Goal: Task Accomplishment & Management: Manage account settings

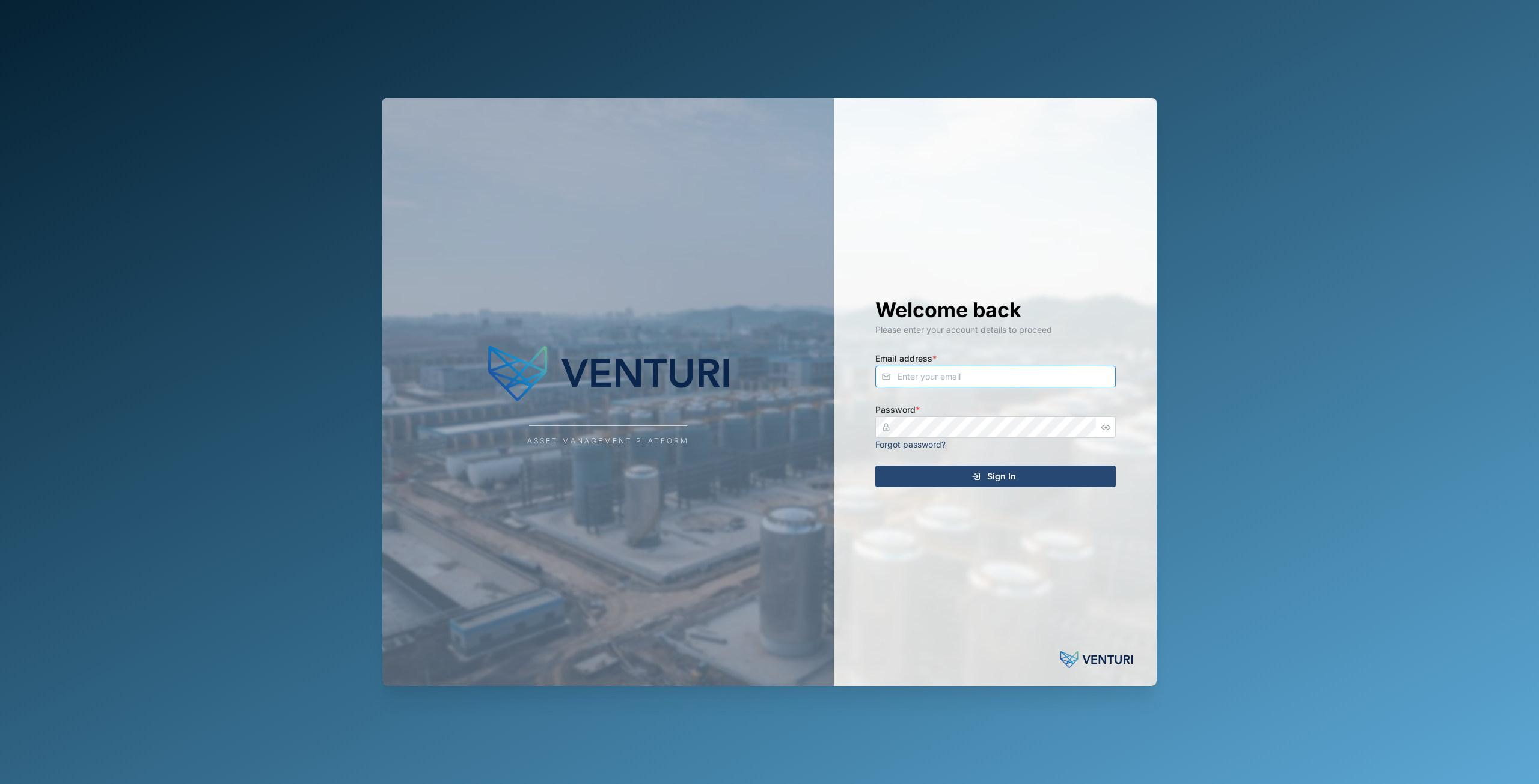
type input "principefernan@gmail.com"
click at [977, 476] on icon "submit" at bounding box center [975, 475] width 5 height 1
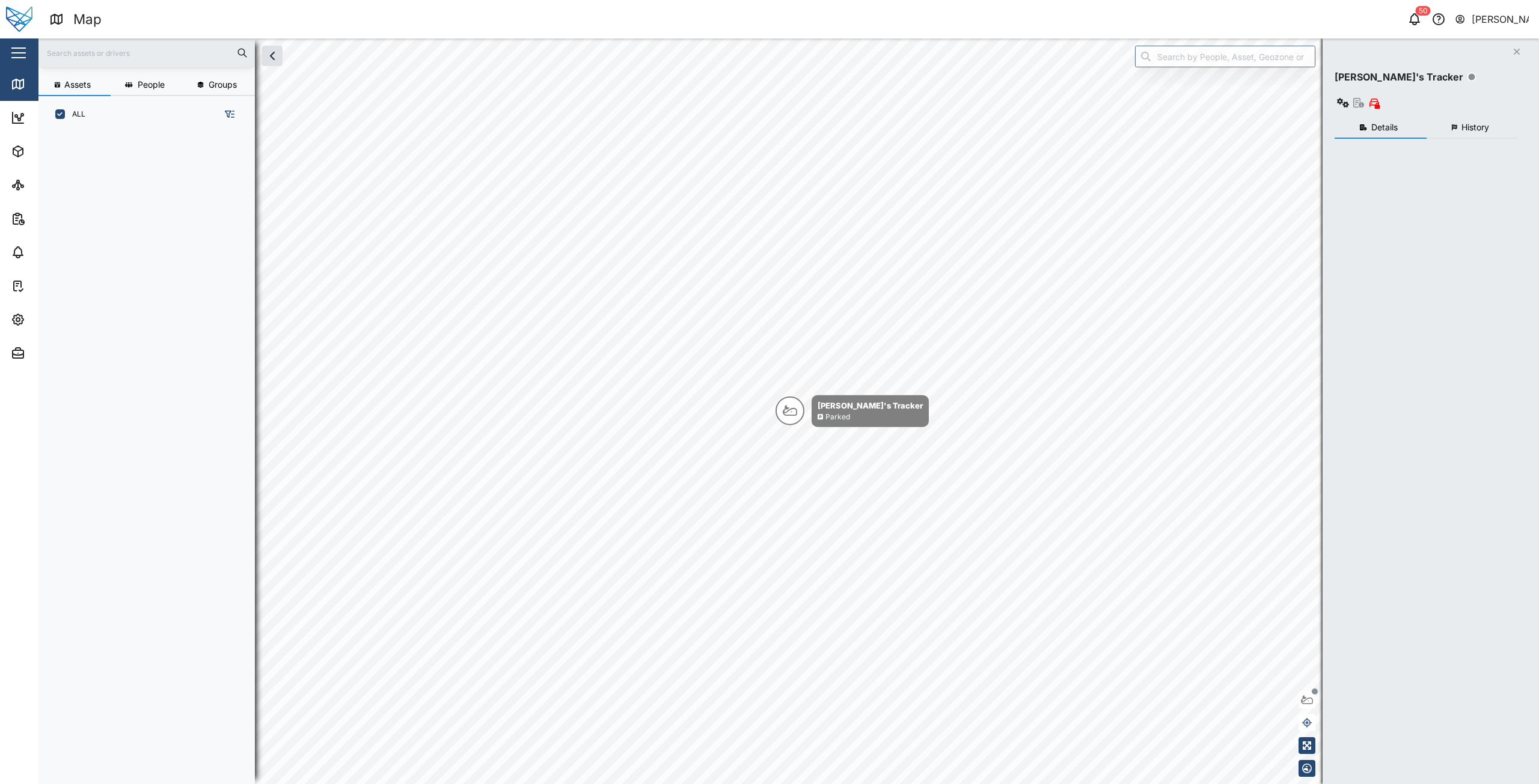
scroll to position [637, 188]
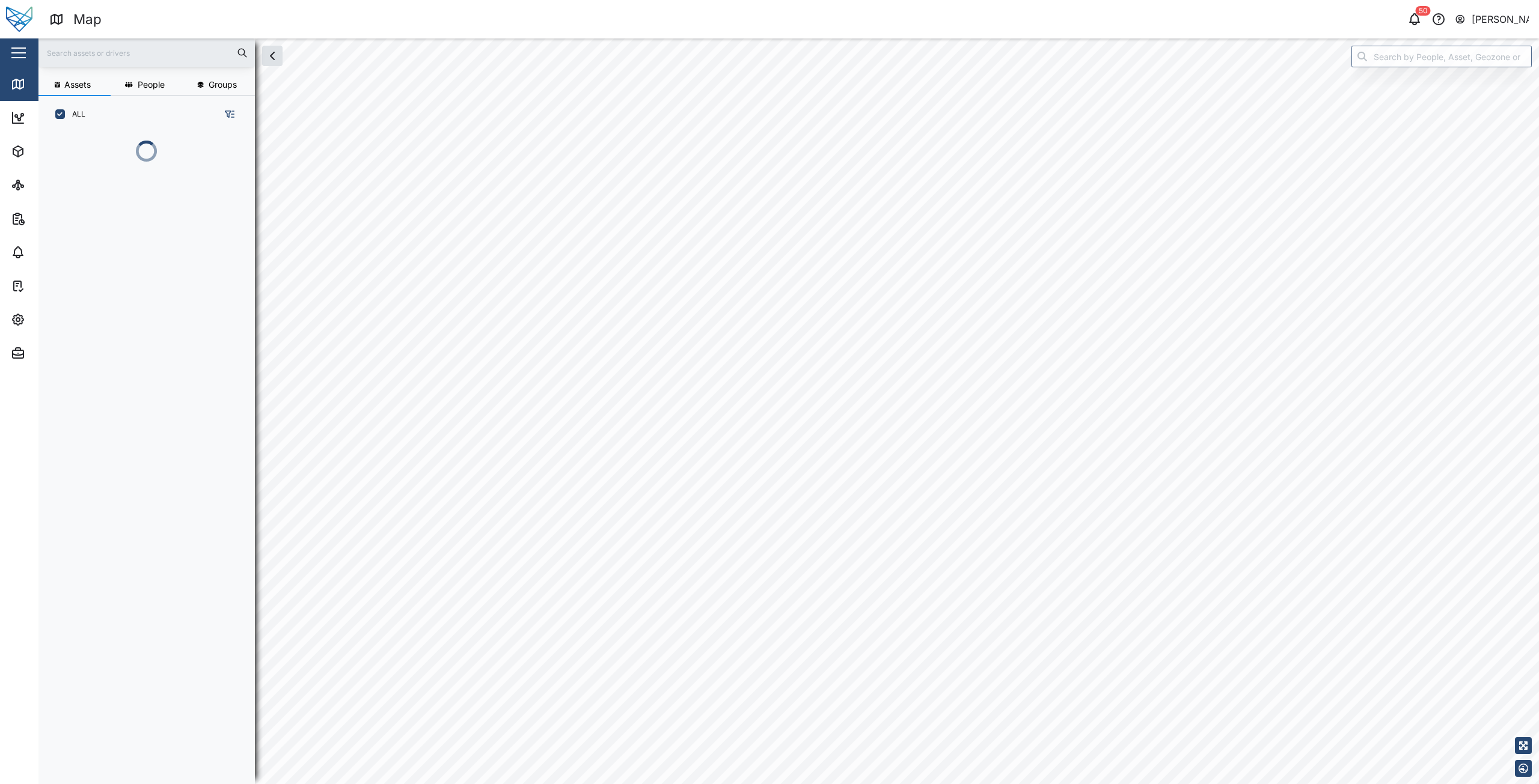
scroll to position [637, 188]
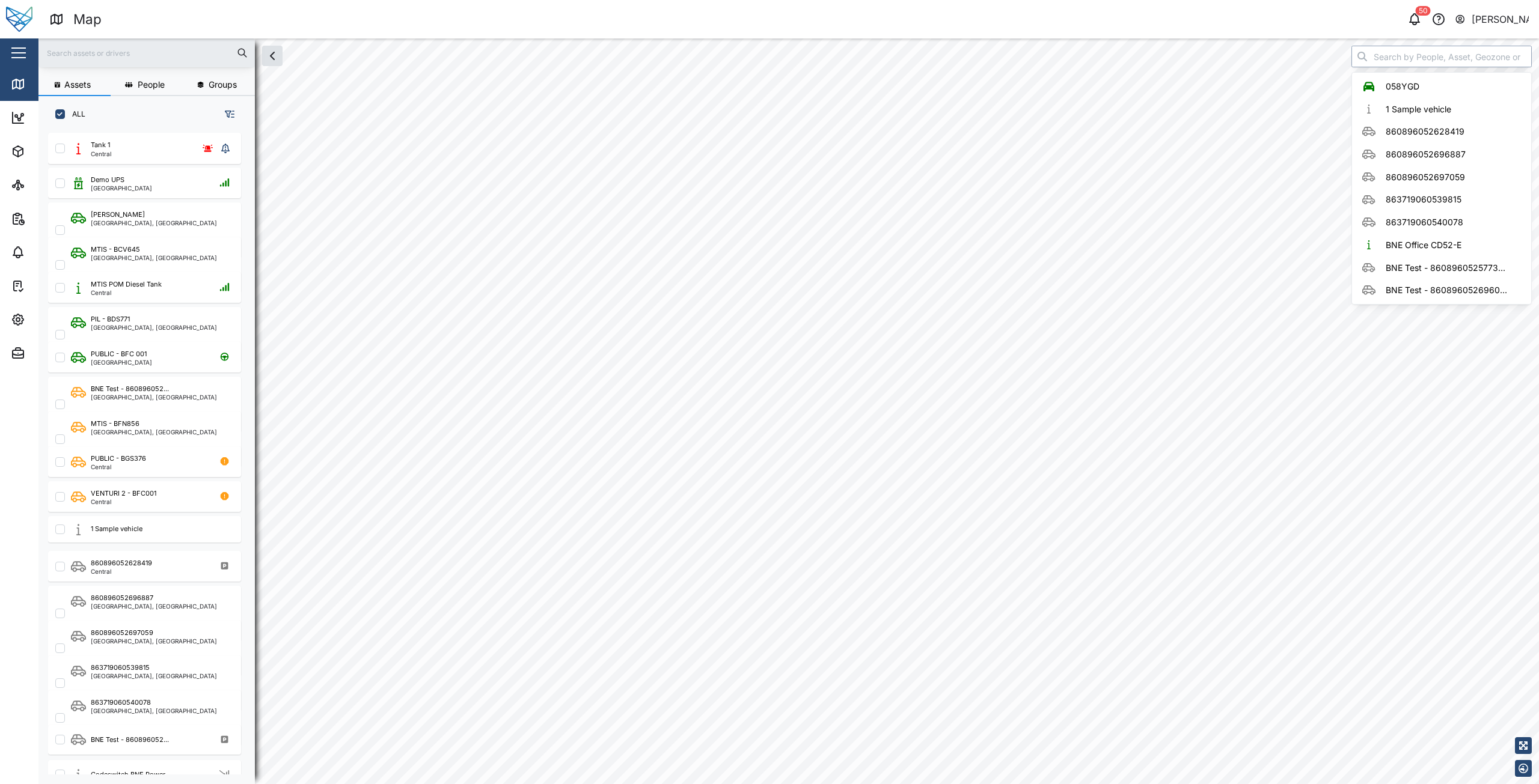
click at [1436, 55] on input "search" at bounding box center [1442, 56] width 181 height 22
checkbox input "true"
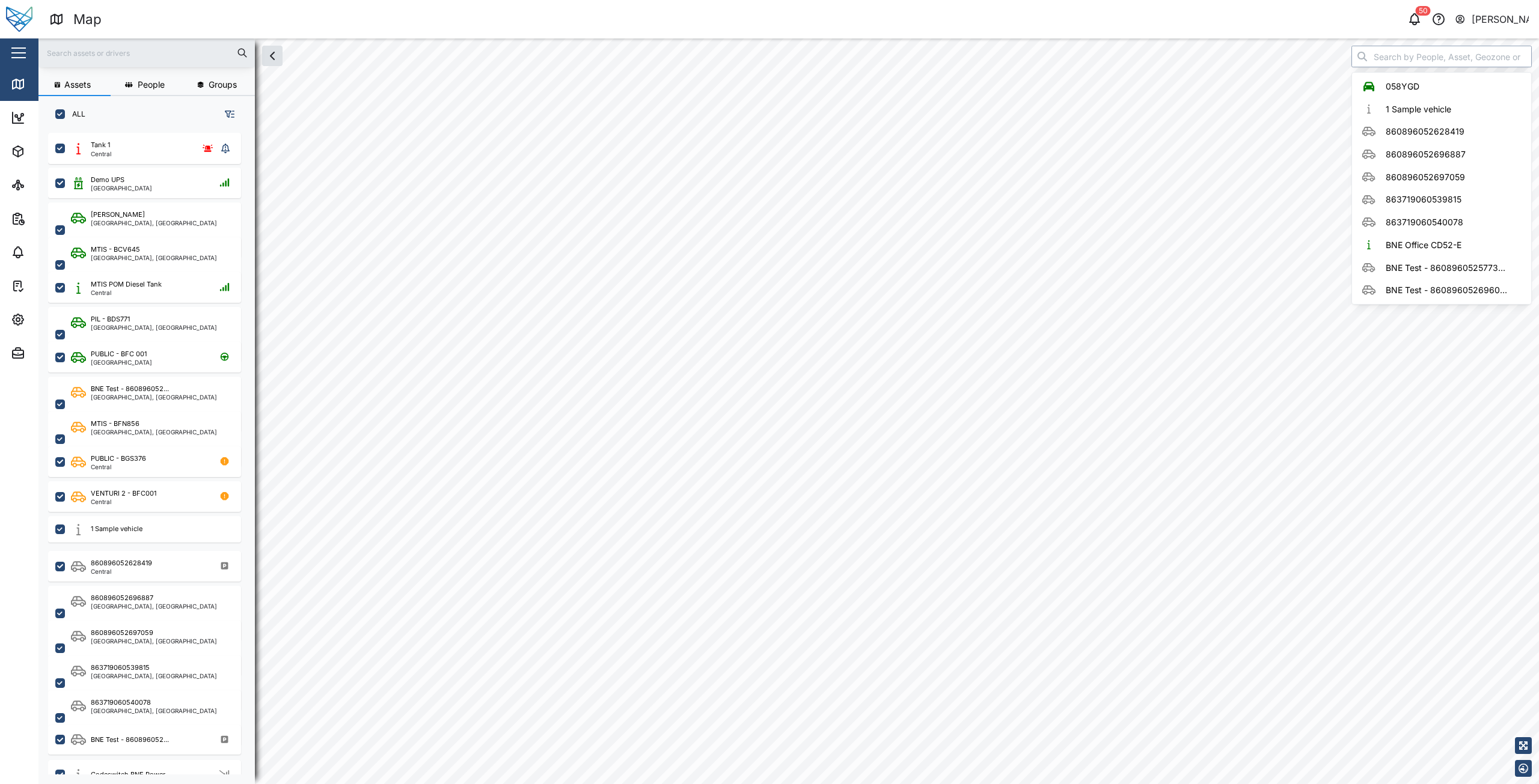
checkbox input "true"
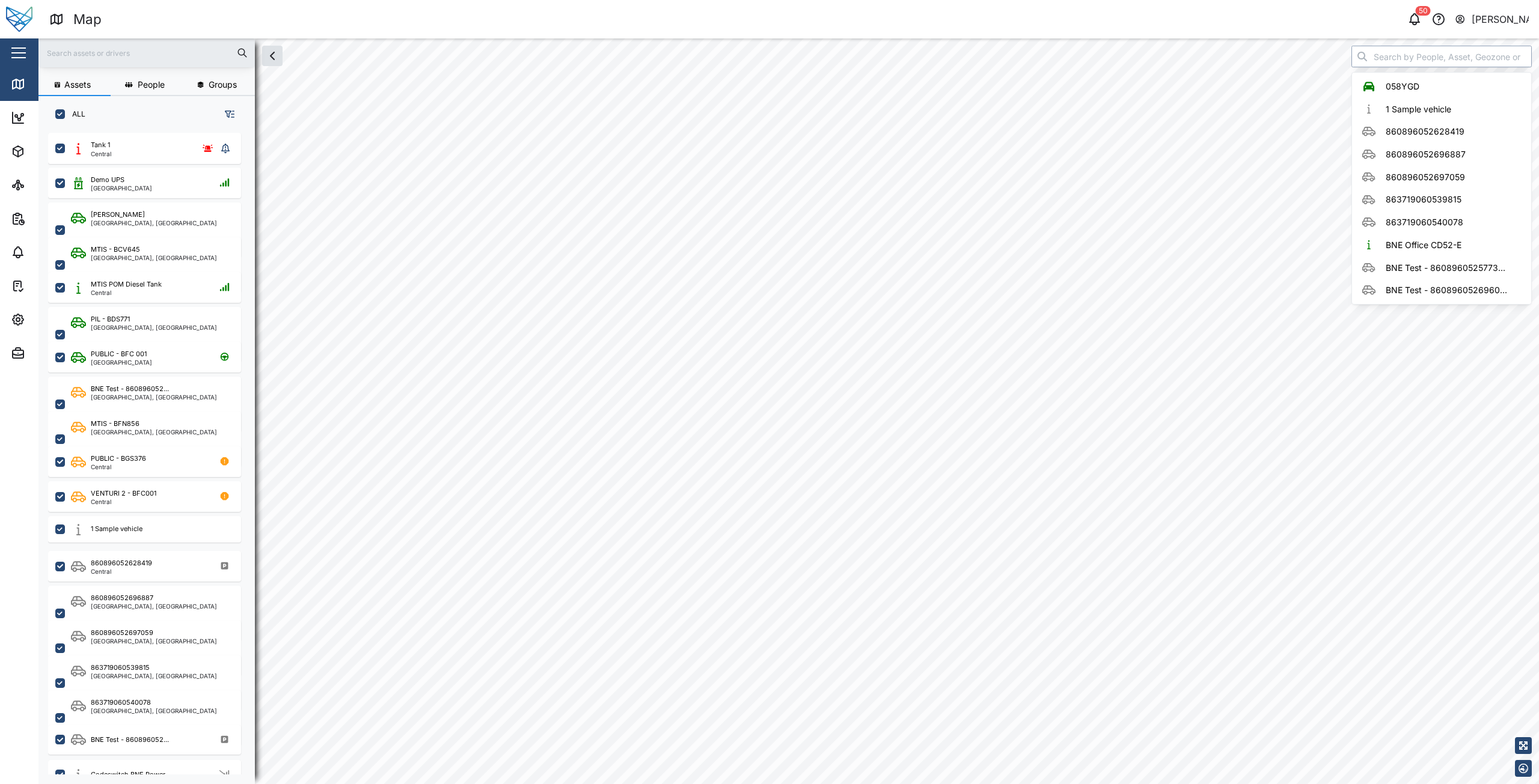
checkbox input "true"
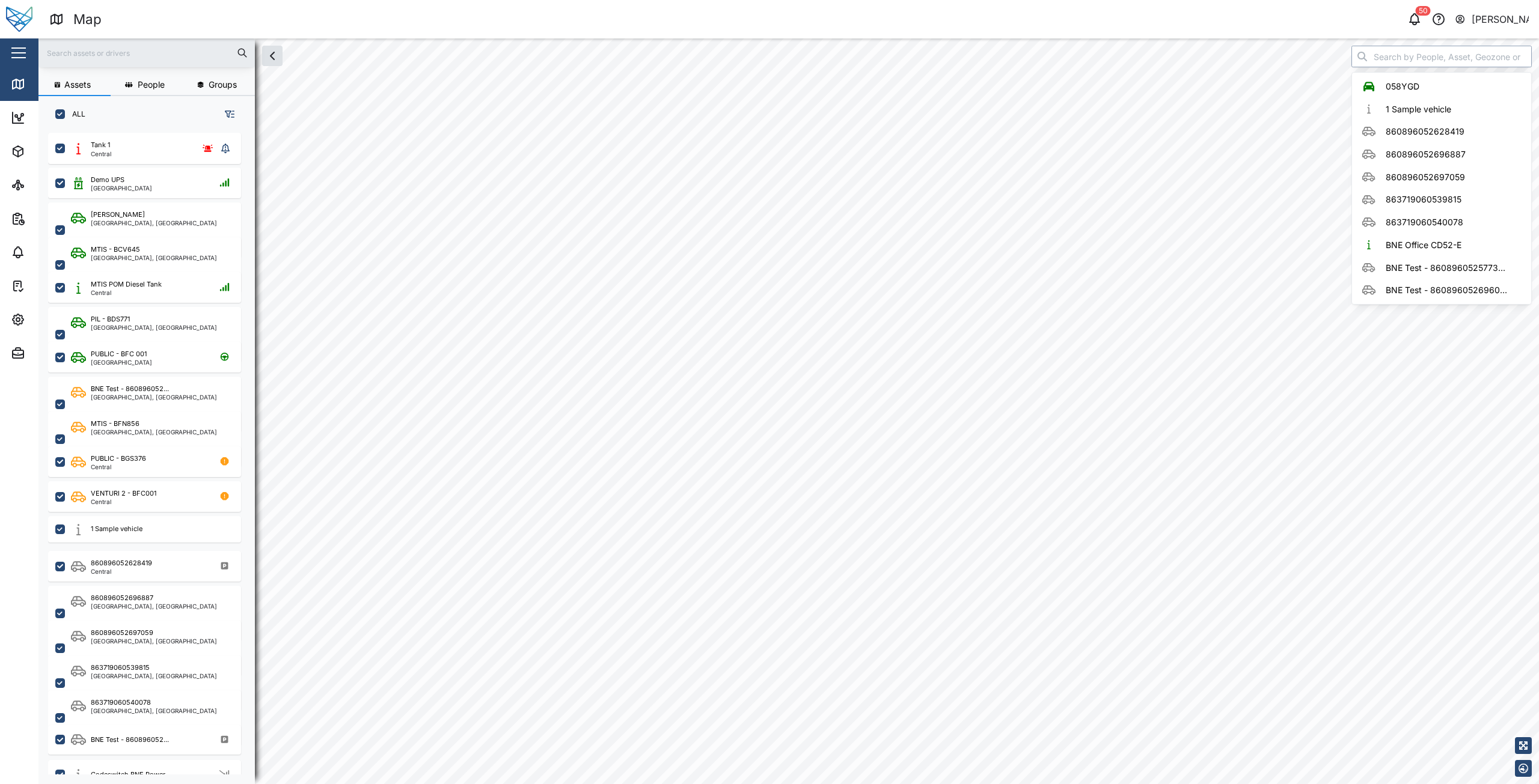
checkbox input "true"
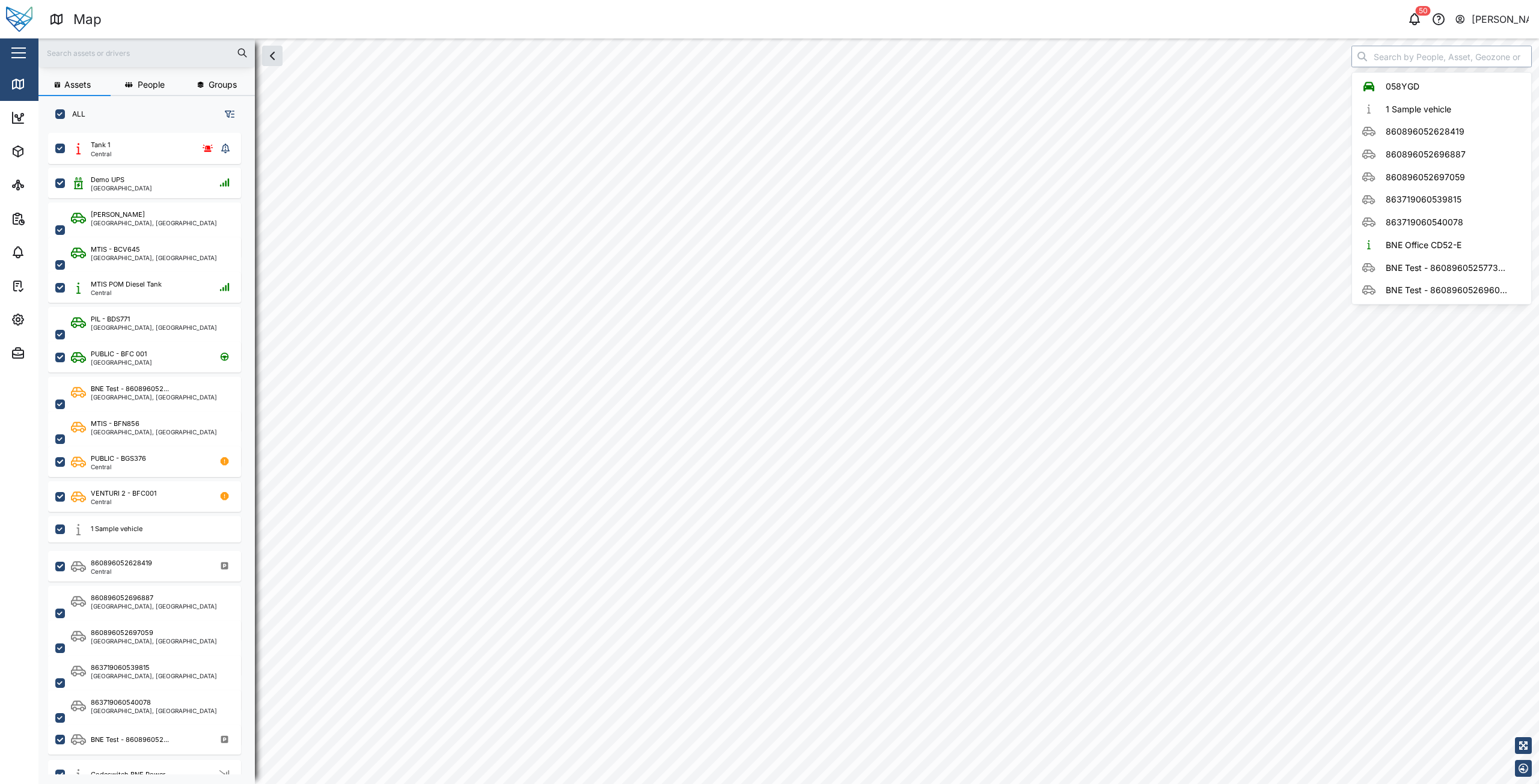
checkbox input "true"
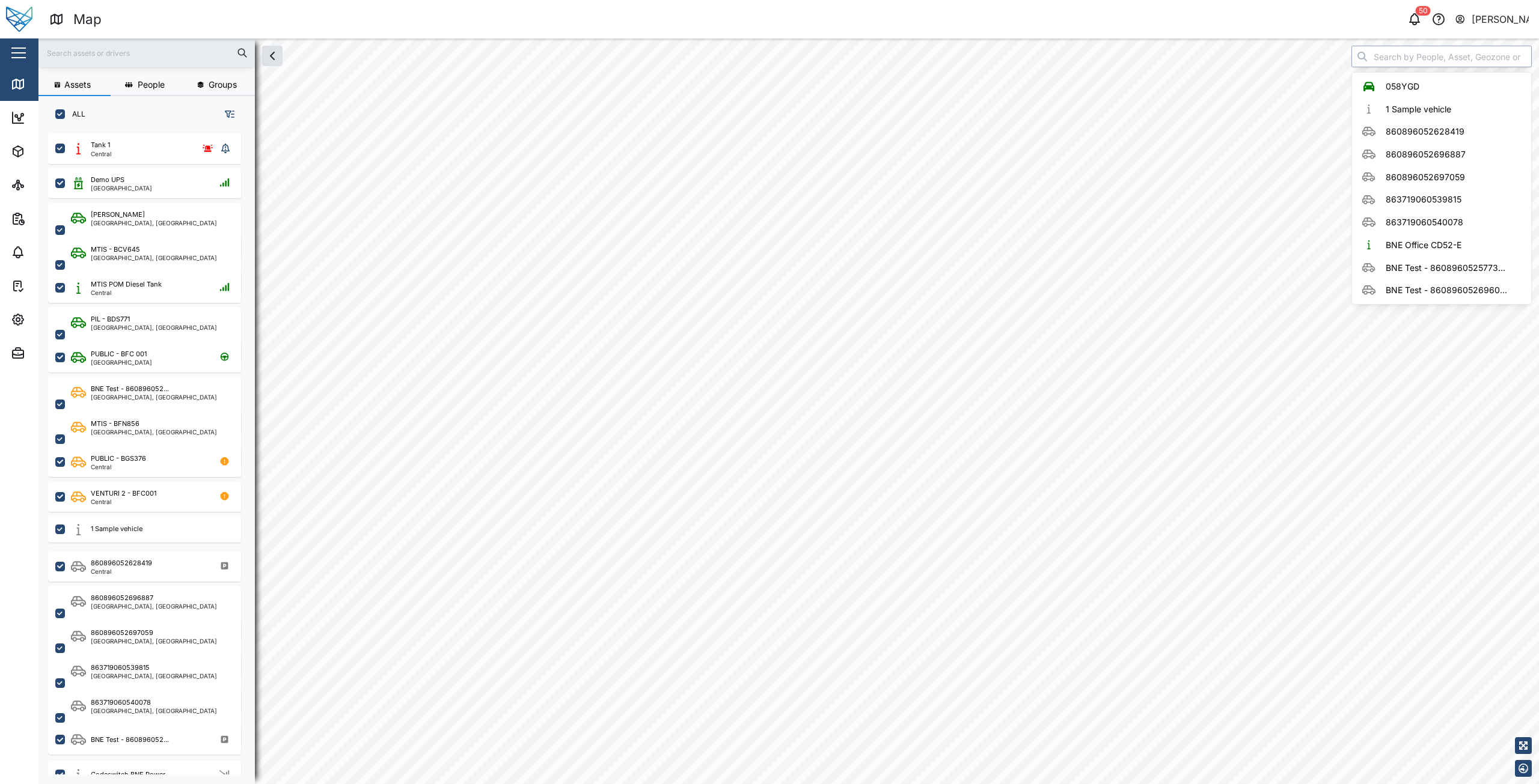
checkbox input "true"
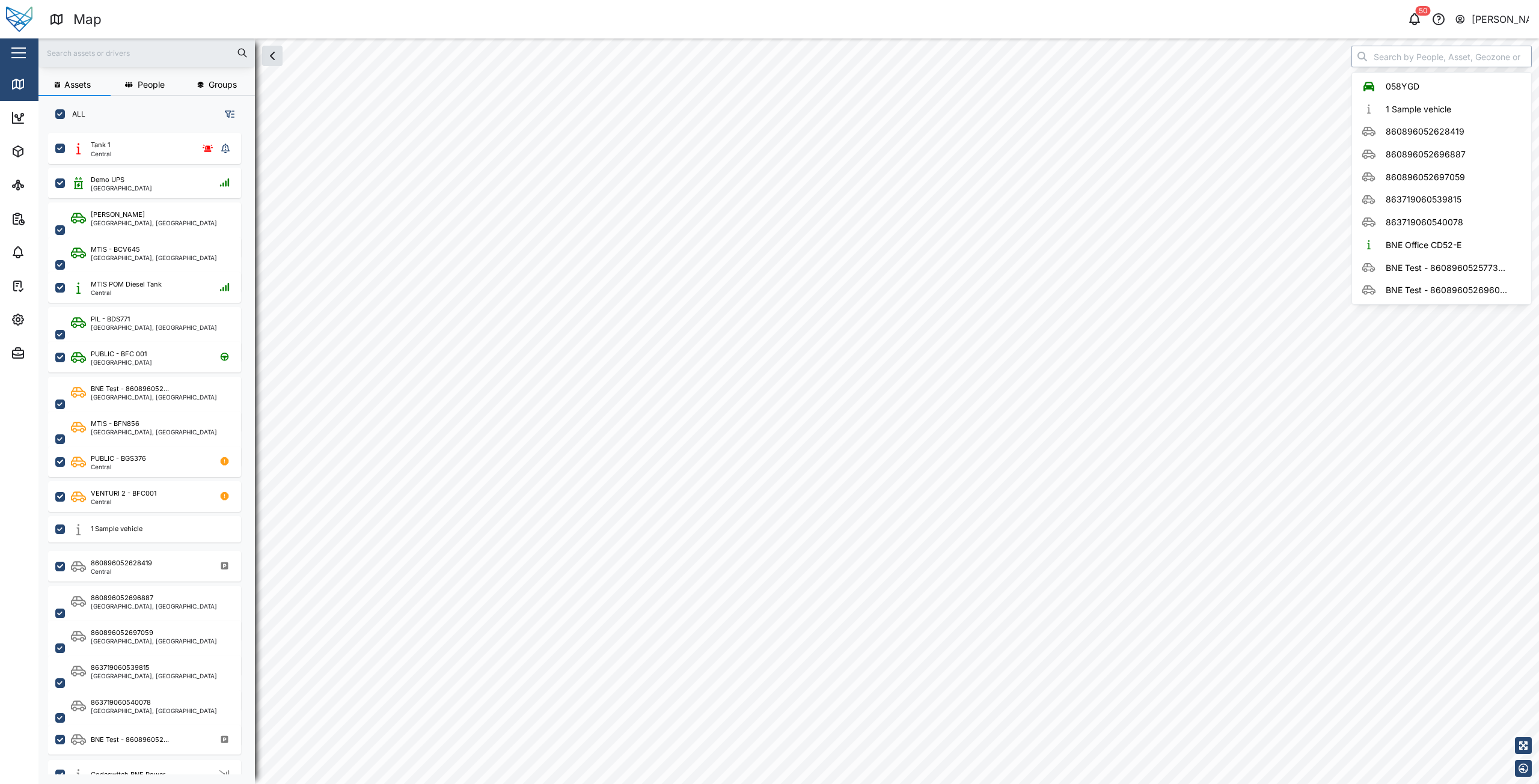
checkbox input "true"
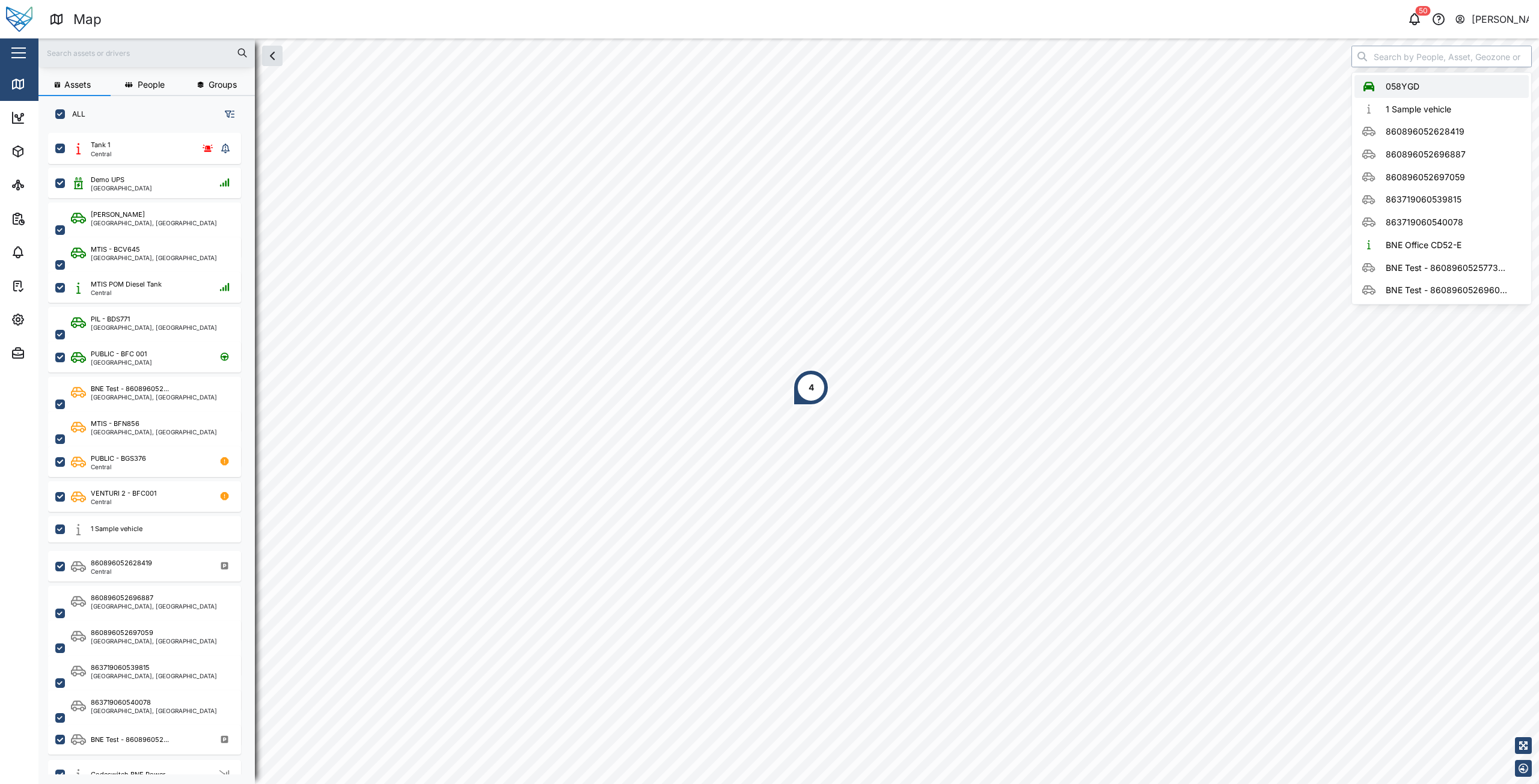
type input "058YGD"
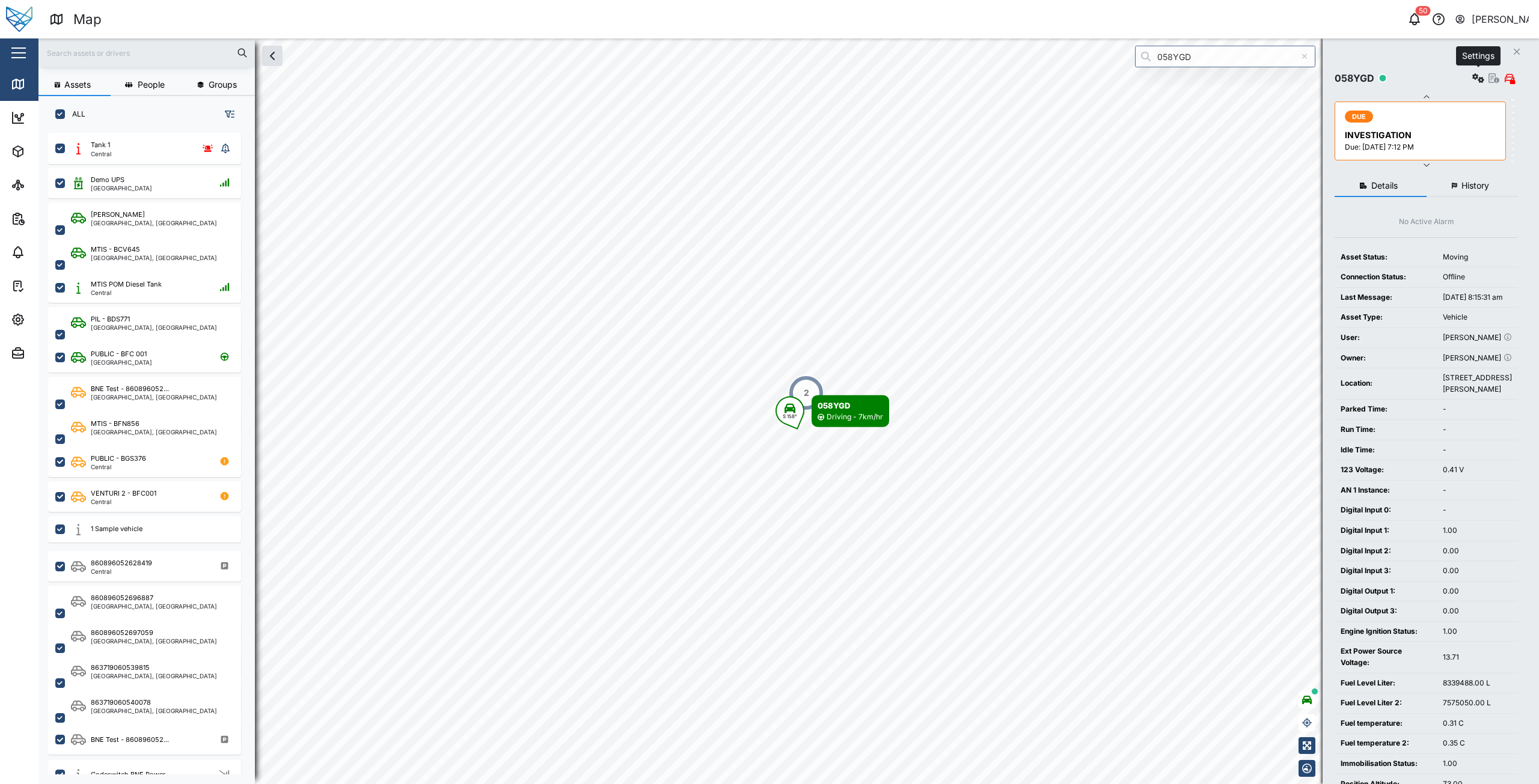
click at [1470, 75] on button "button" at bounding box center [1479, 78] width 17 height 17
click at [1407, 227] on div "Alarms" at bounding box center [1434, 232] width 84 height 13
